Goal: Task Accomplishment & Management: Manage account settings

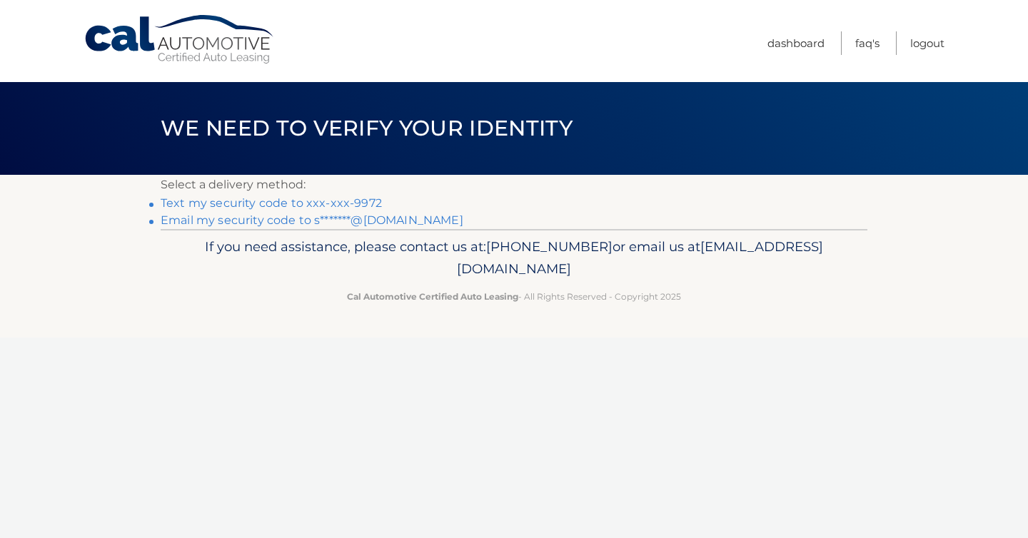
click at [356, 196] on link "Text my security code to xxx-xxx-9972" at bounding box center [271, 203] width 221 height 14
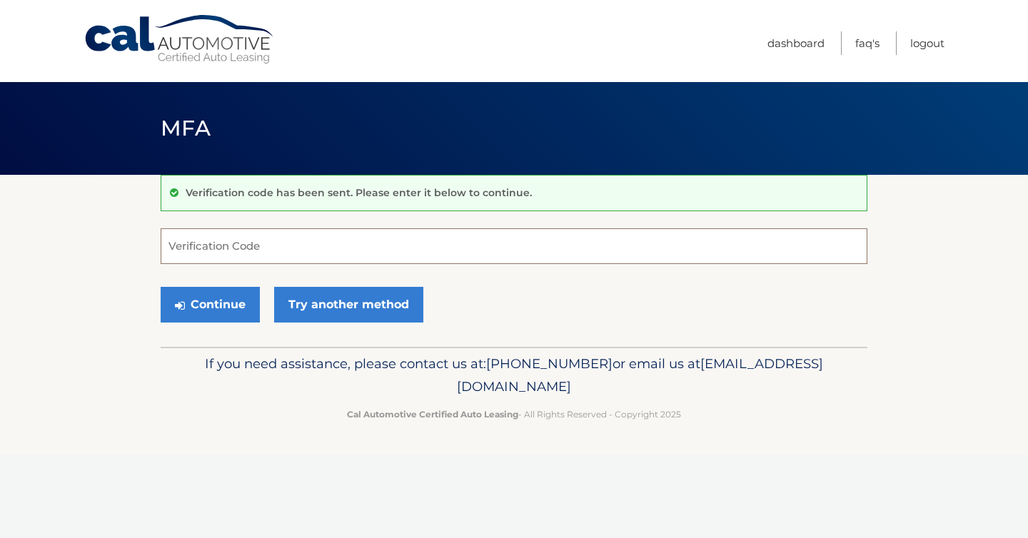
click at [338, 252] on input "Verification Code" at bounding box center [514, 246] width 707 height 36
type input "189808"
click at [236, 302] on button "Continue" at bounding box center [210, 305] width 99 height 36
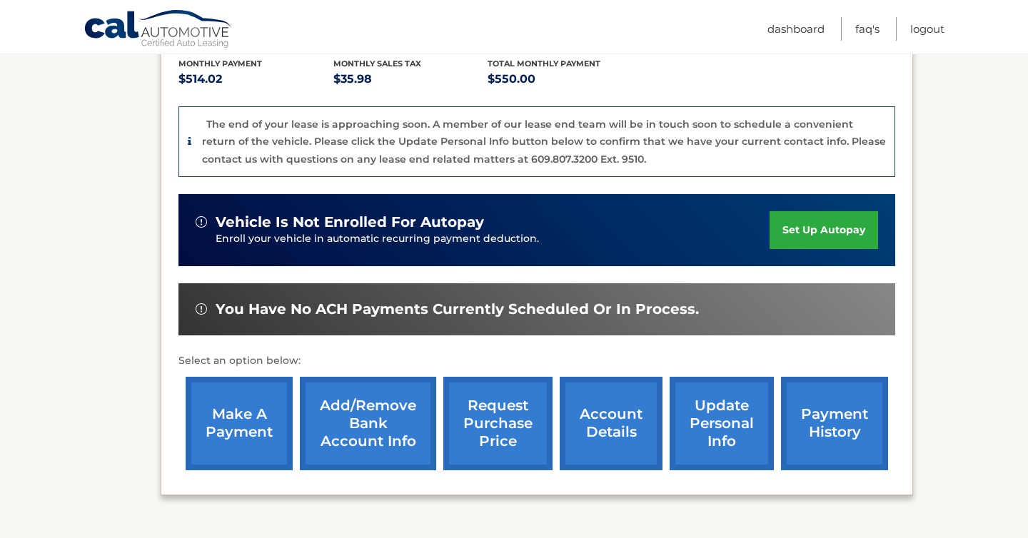
scroll to position [434, 0]
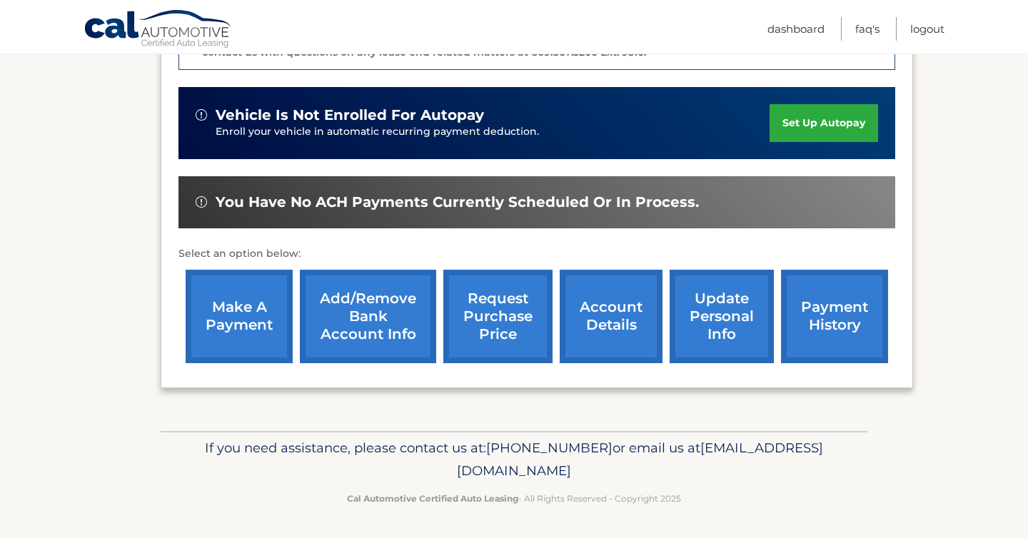
click at [751, 319] on link "update personal info" at bounding box center [721, 316] width 104 height 93
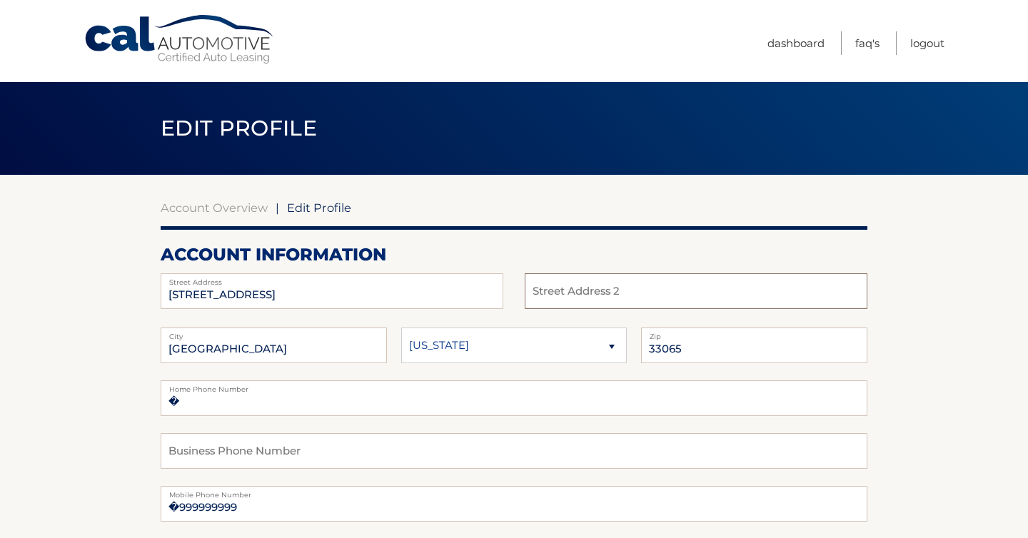
click at [575, 289] on input "text" at bounding box center [696, 291] width 343 height 36
type input "9020"
